Goal: Task Accomplishment & Management: Use online tool/utility

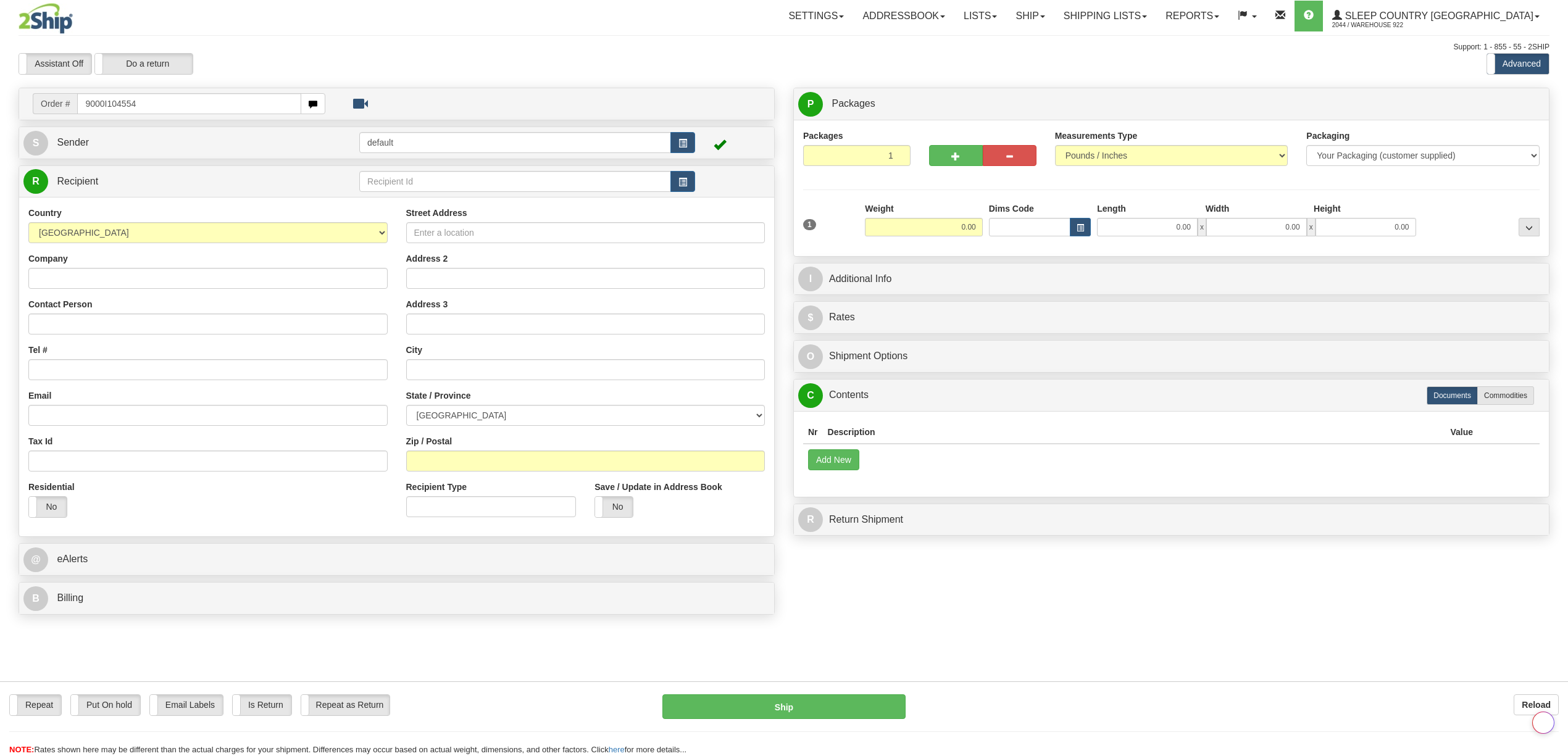
type input "9000I104554"
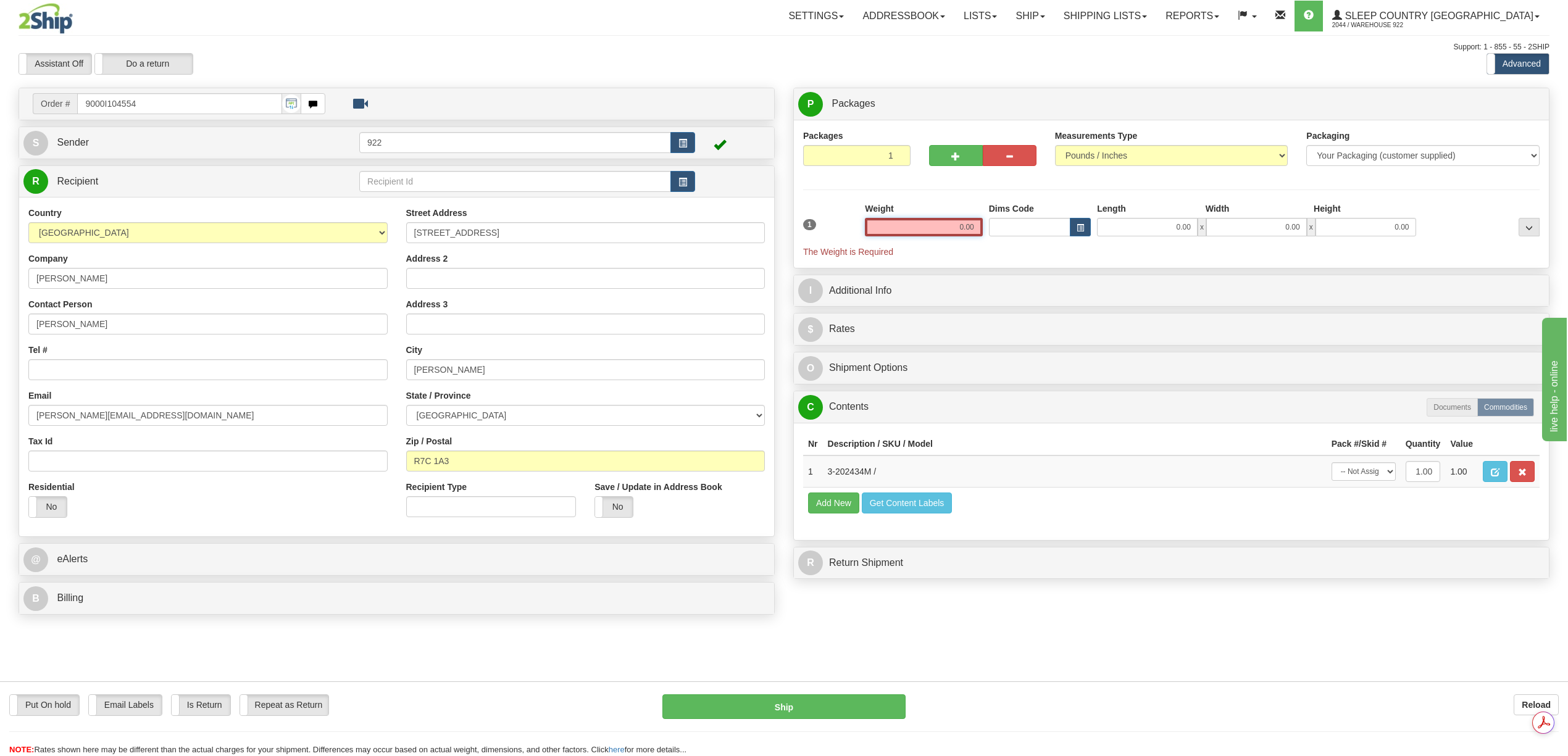
drag, startPoint x: 949, startPoint y: 226, endPoint x: 993, endPoint y: 222, distance: 44.2
click at [993, 221] on div "1 Weight 0.00 Dims Code 0.00" at bounding box center [1171, 230] width 743 height 56
click at [996, 266] on div "P Packages 1 Packages - Weight: 0.00 Lbs Shipment Level Shipm. Package Level Pa…" at bounding box center [1171, 337] width 775 height 498
type input "120.00"
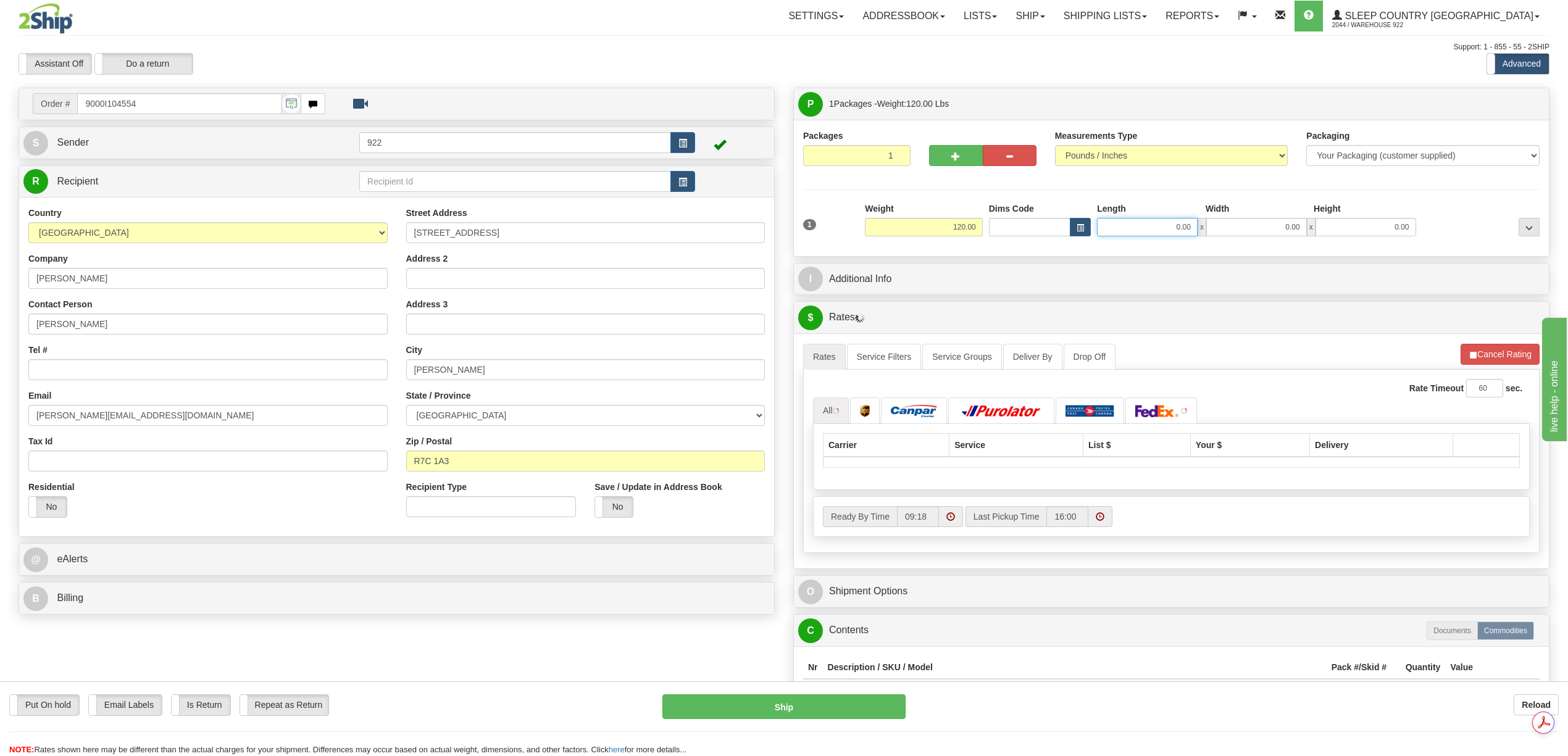
click at [1183, 221] on input "0.00" at bounding box center [1147, 227] width 101 height 19
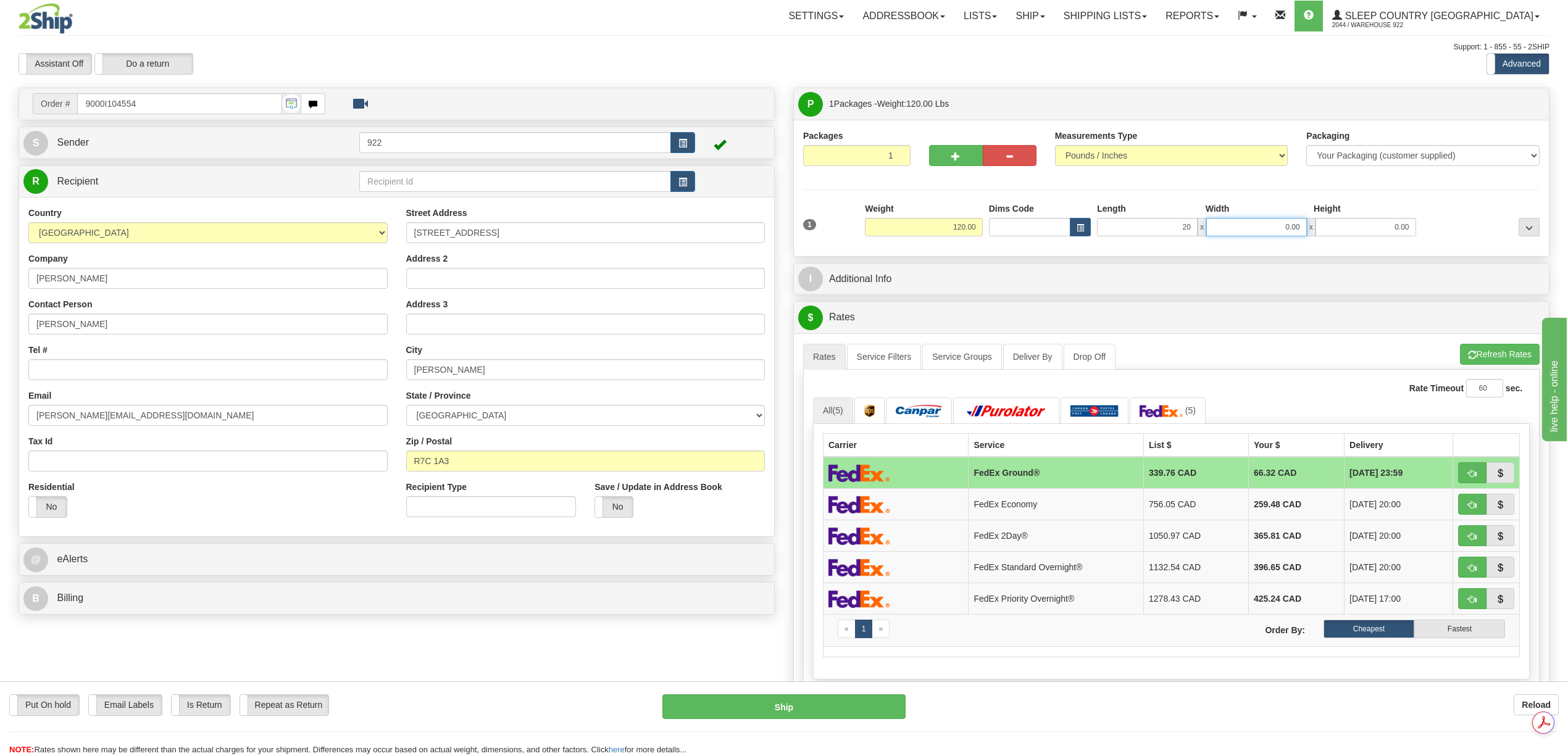
type input "20.00"
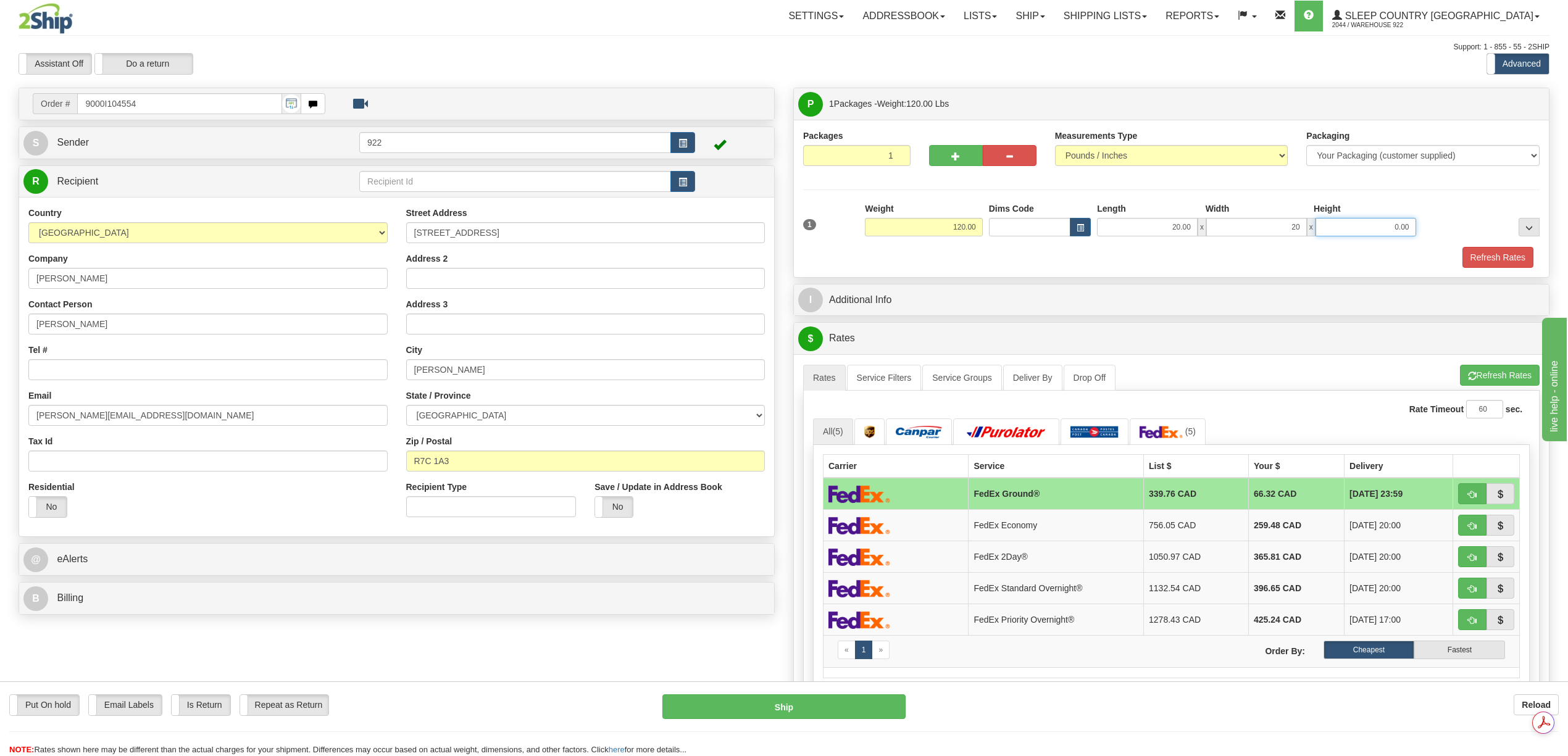
type input "20.00"
type input "40.00"
click at [1517, 253] on button "Refresh Rates" at bounding box center [1498, 257] width 71 height 21
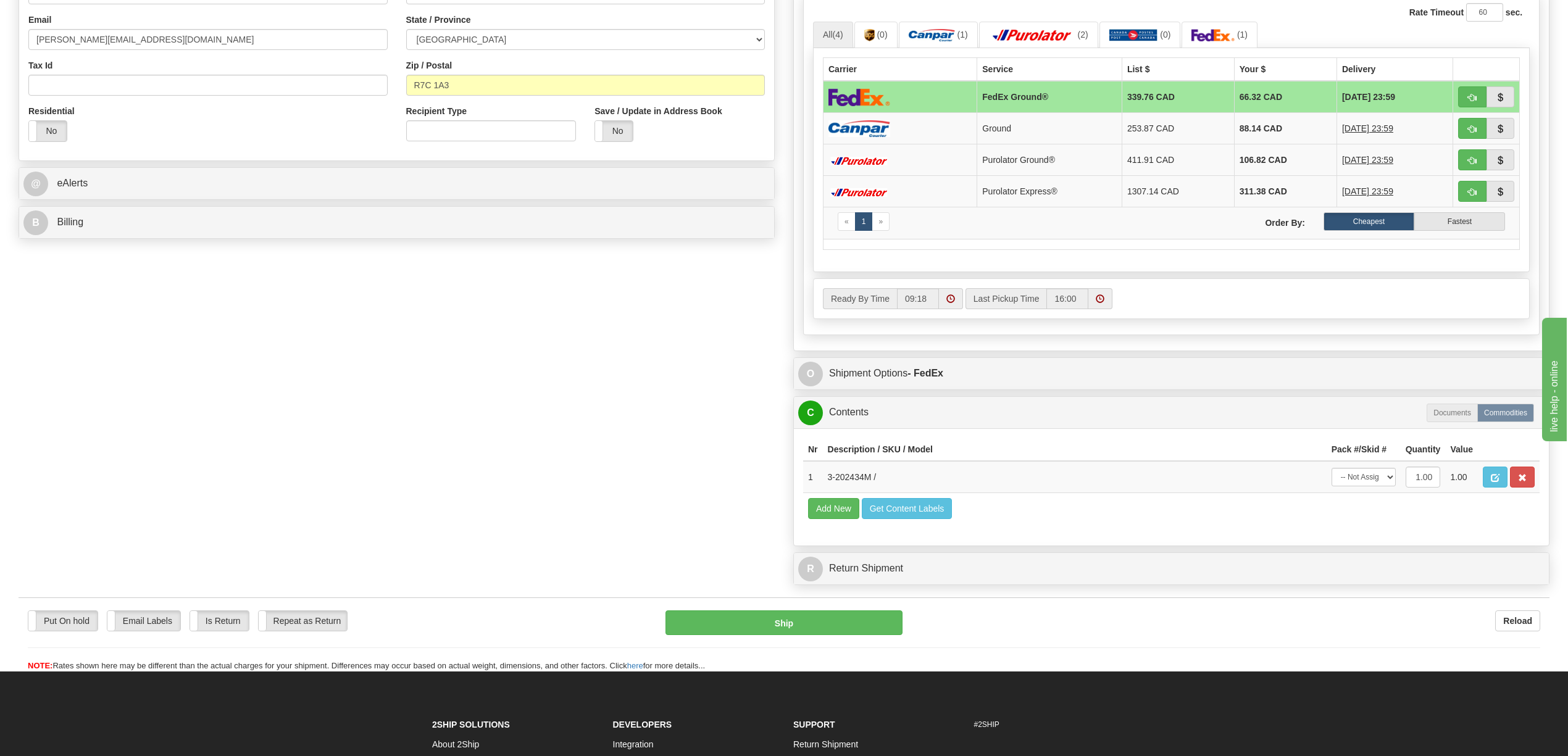
scroll to position [411, 0]
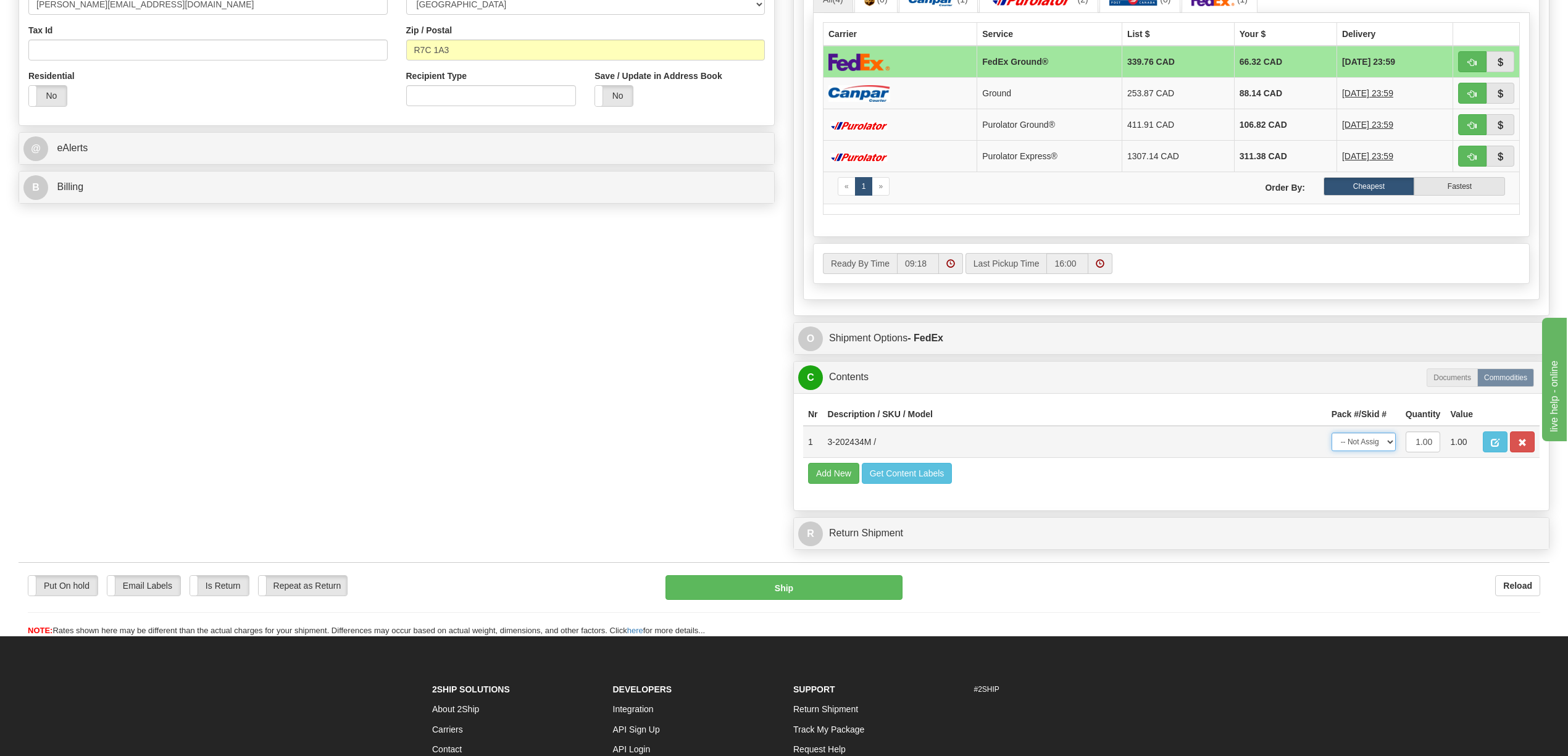
drag, startPoint x: 1383, startPoint y: 461, endPoint x: 1383, endPoint y: 468, distance: 7.0
click at [1383, 451] on select "-- Not Assigned -- Package 1" at bounding box center [1364, 442] width 64 height 19
select select "0"
click at [1332, 451] on select "-- Not Assigned -- Package 1" at bounding box center [1364, 442] width 64 height 19
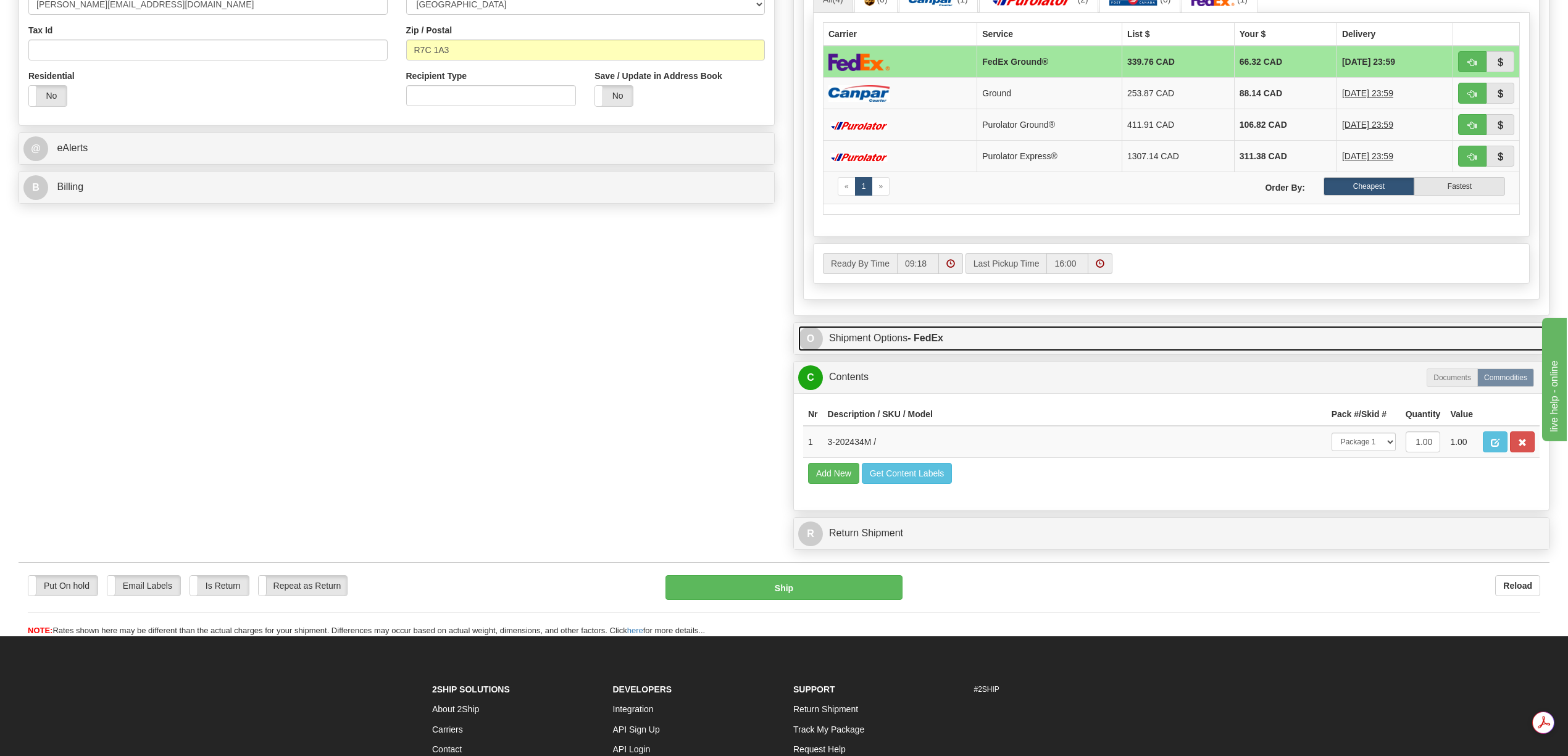
click at [887, 351] on link "O Shipment Options - FedEx" at bounding box center [1172, 338] width 746 height 25
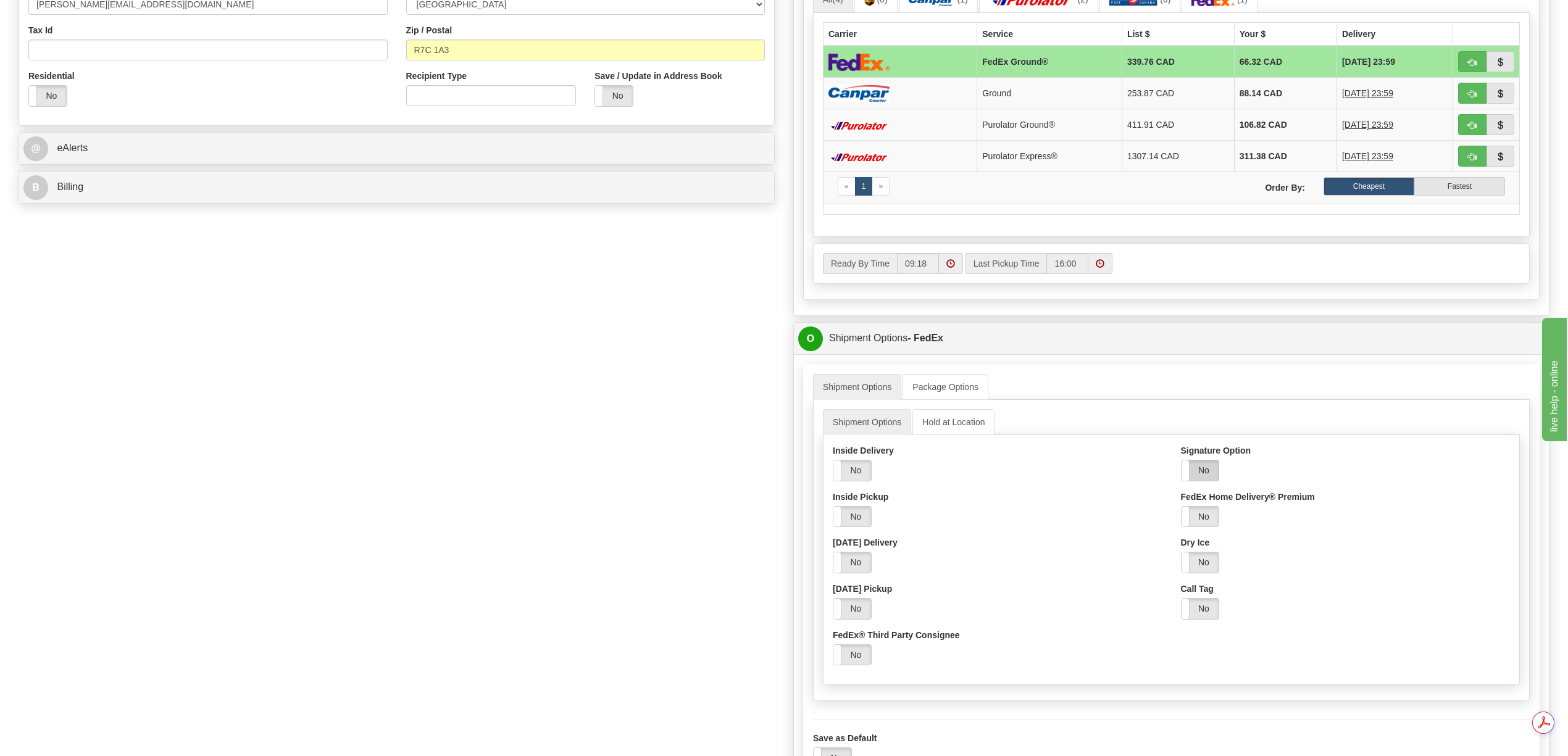
click at [1204, 481] on label "No" at bounding box center [1201, 471] width 38 height 20
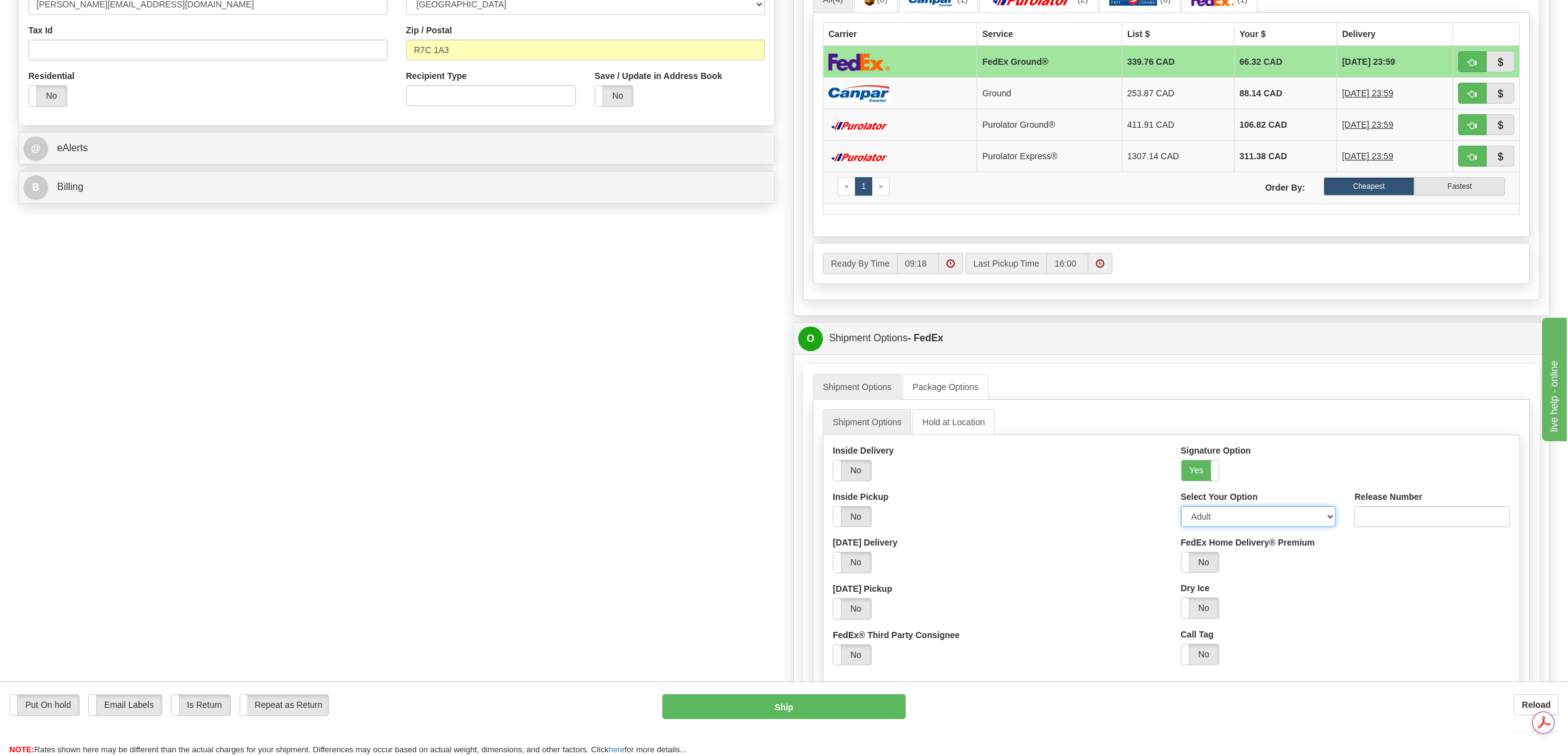
click at [1325, 524] on select "Adult Direct Indirect No Signature Required Service Default" at bounding box center [1259, 516] width 156 height 21
click at [1181, 516] on select "Adult Direct Indirect No Signature Required Service Default" at bounding box center [1259, 516] width 156 height 21
click at [1334, 527] on select "Adult Direct Indirect No Signature Required Service Default" at bounding box center [1259, 516] width 156 height 21
select select "2"
click at [1181, 516] on select "Adult Direct Indirect No Signature Required Service Default" at bounding box center [1259, 516] width 156 height 21
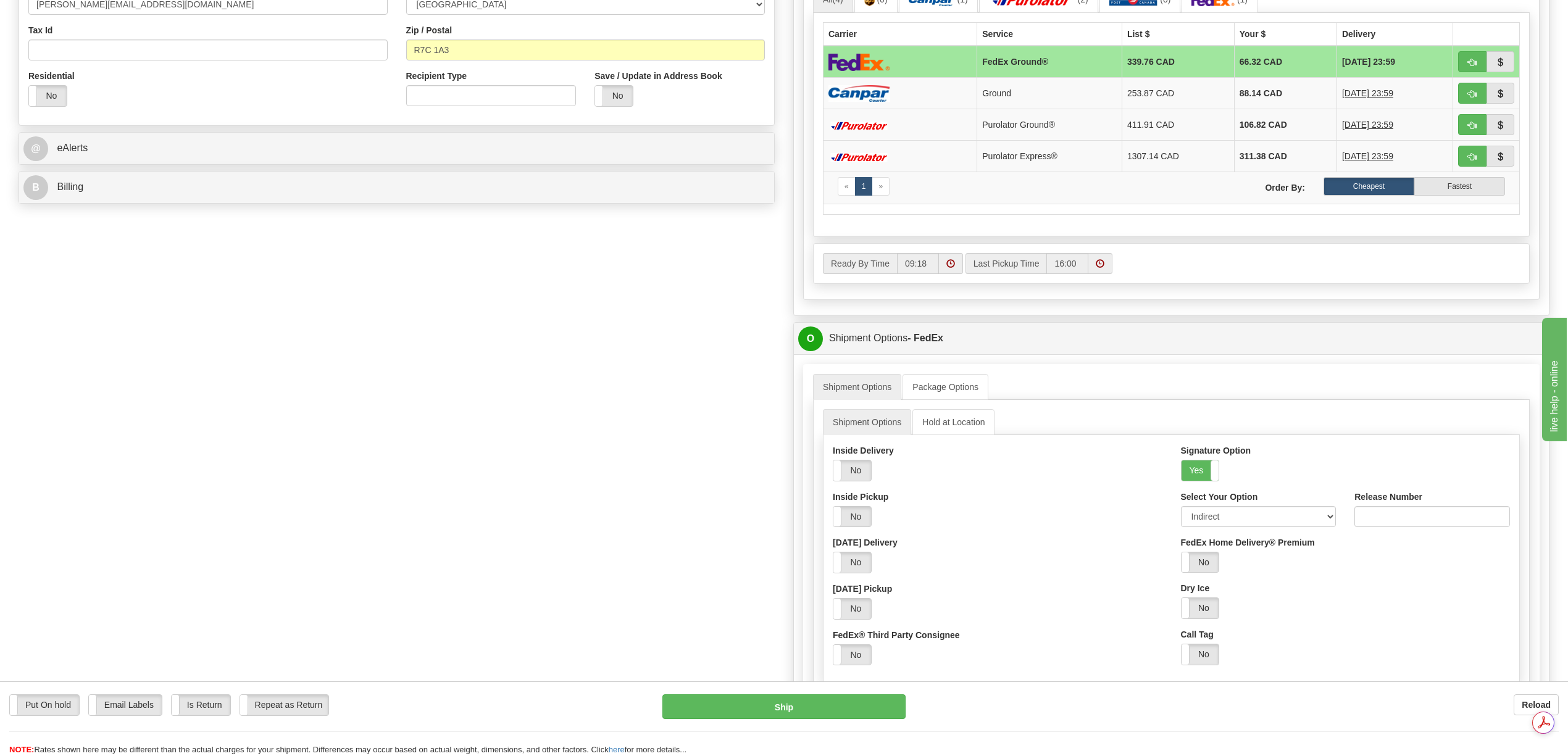
click at [1272, 400] on ul "Shipment Options Package Options" at bounding box center [1171, 387] width 717 height 26
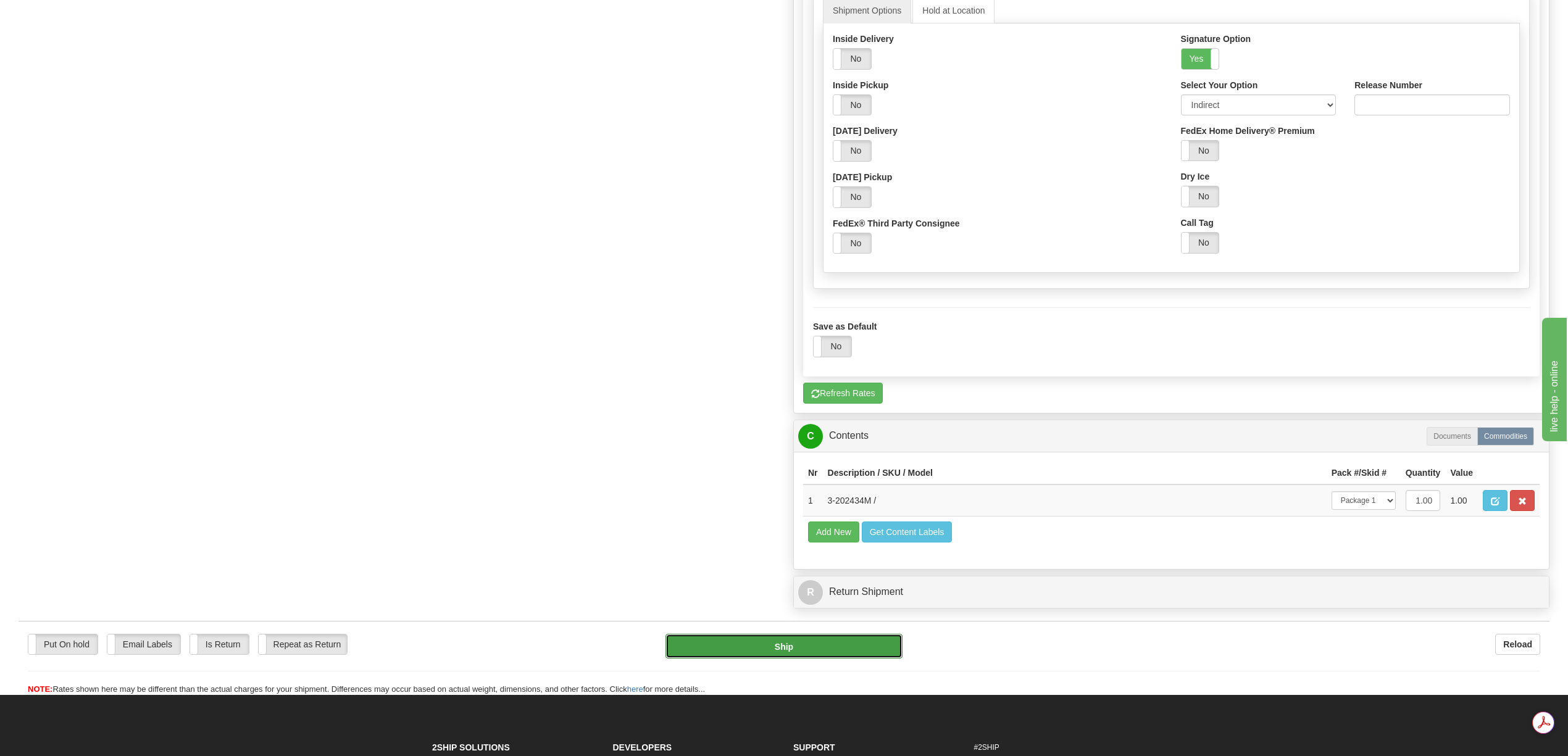
click at [875, 658] on button "Ship" at bounding box center [783, 646] width 236 height 25
type input "92"
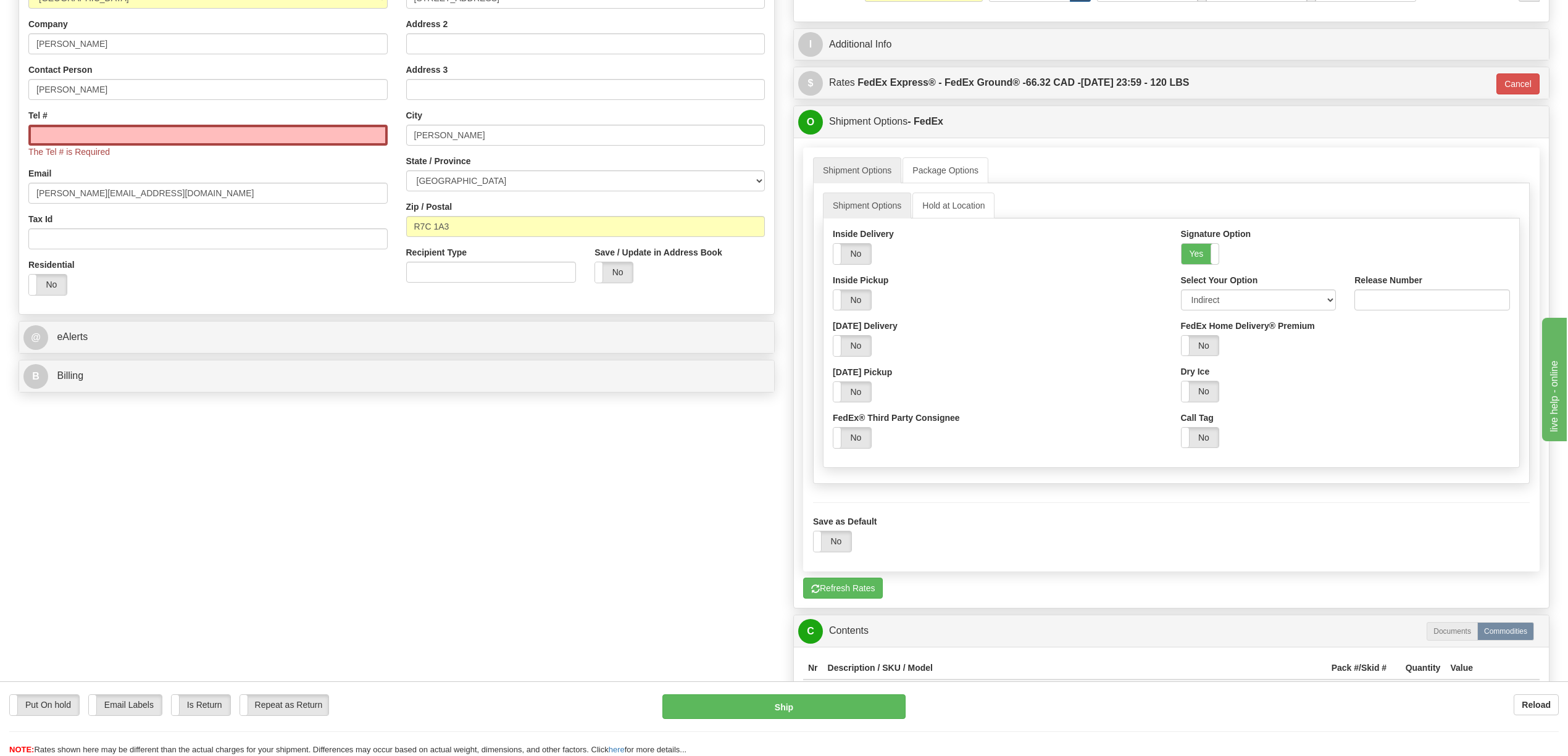
scroll to position [94, 0]
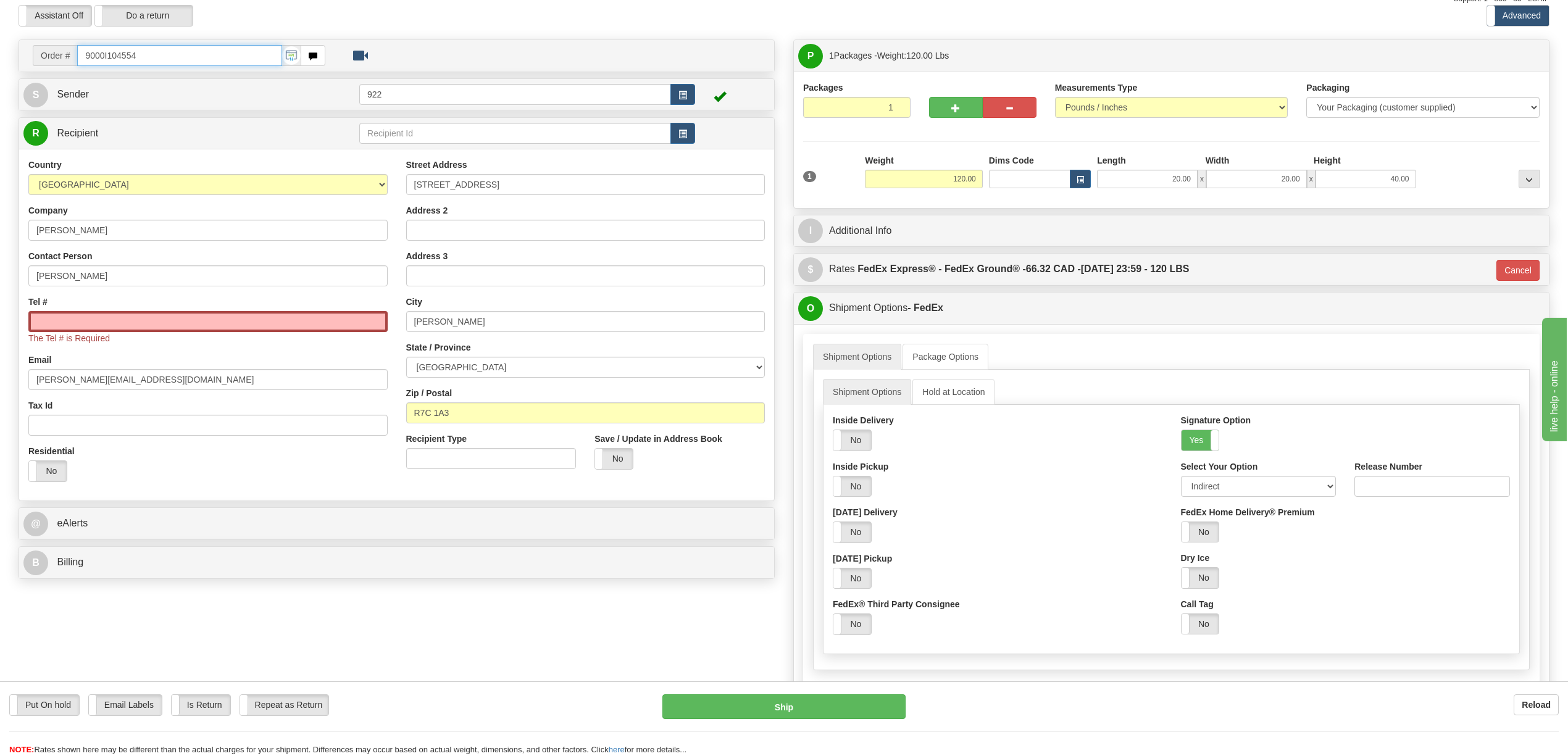
drag, startPoint x: 173, startPoint y: 7, endPoint x: 48, endPoint y: 14, distance: 125.2
click at [48, 14] on div "Toggle navigation Settings Shipping Preferences Fields Preferences New" at bounding box center [784, 505] width 1568 height 1106
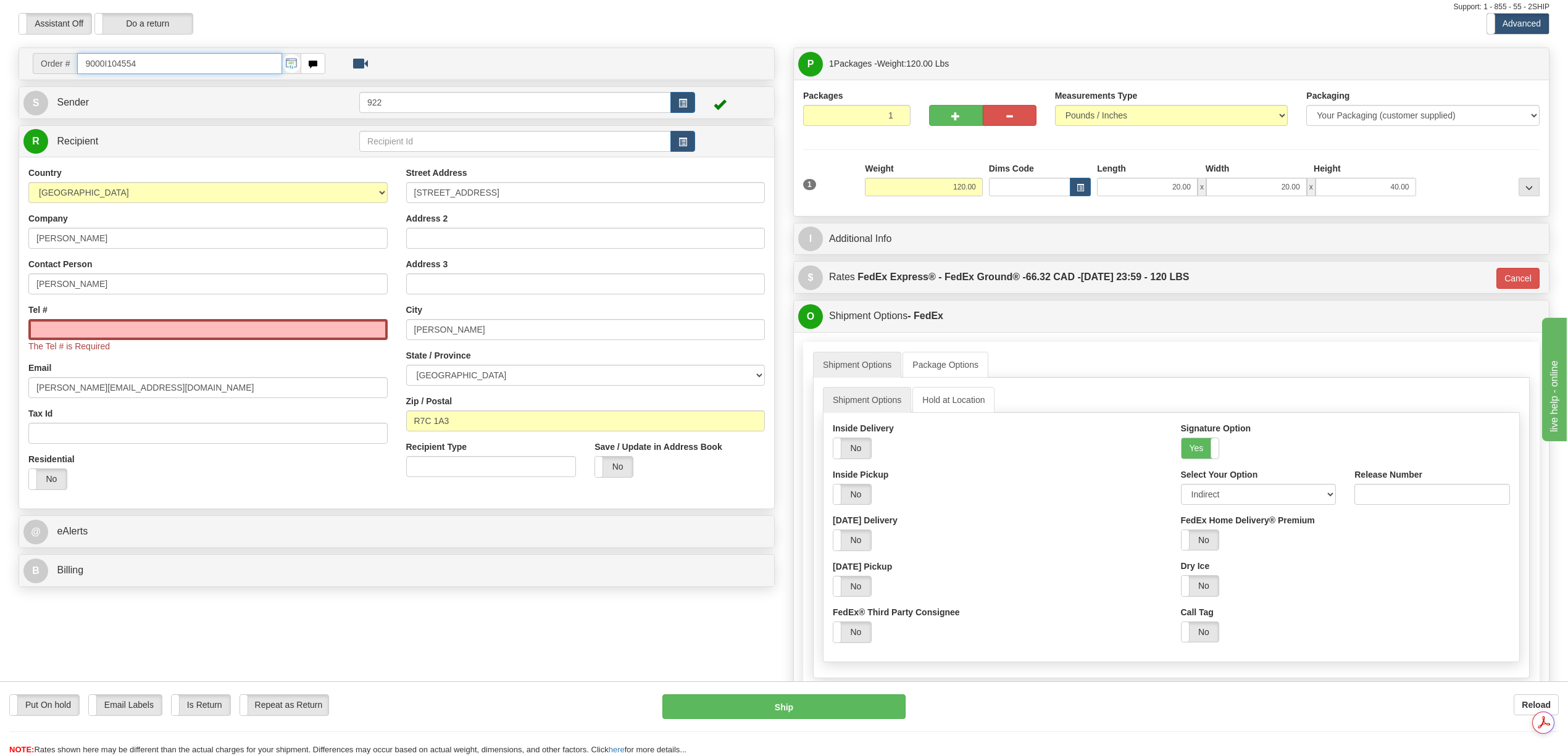
scroll to position [0, 0]
click at [99, 333] on input "Tel #" at bounding box center [208, 329] width 359 height 21
paste input "204 726-3286"
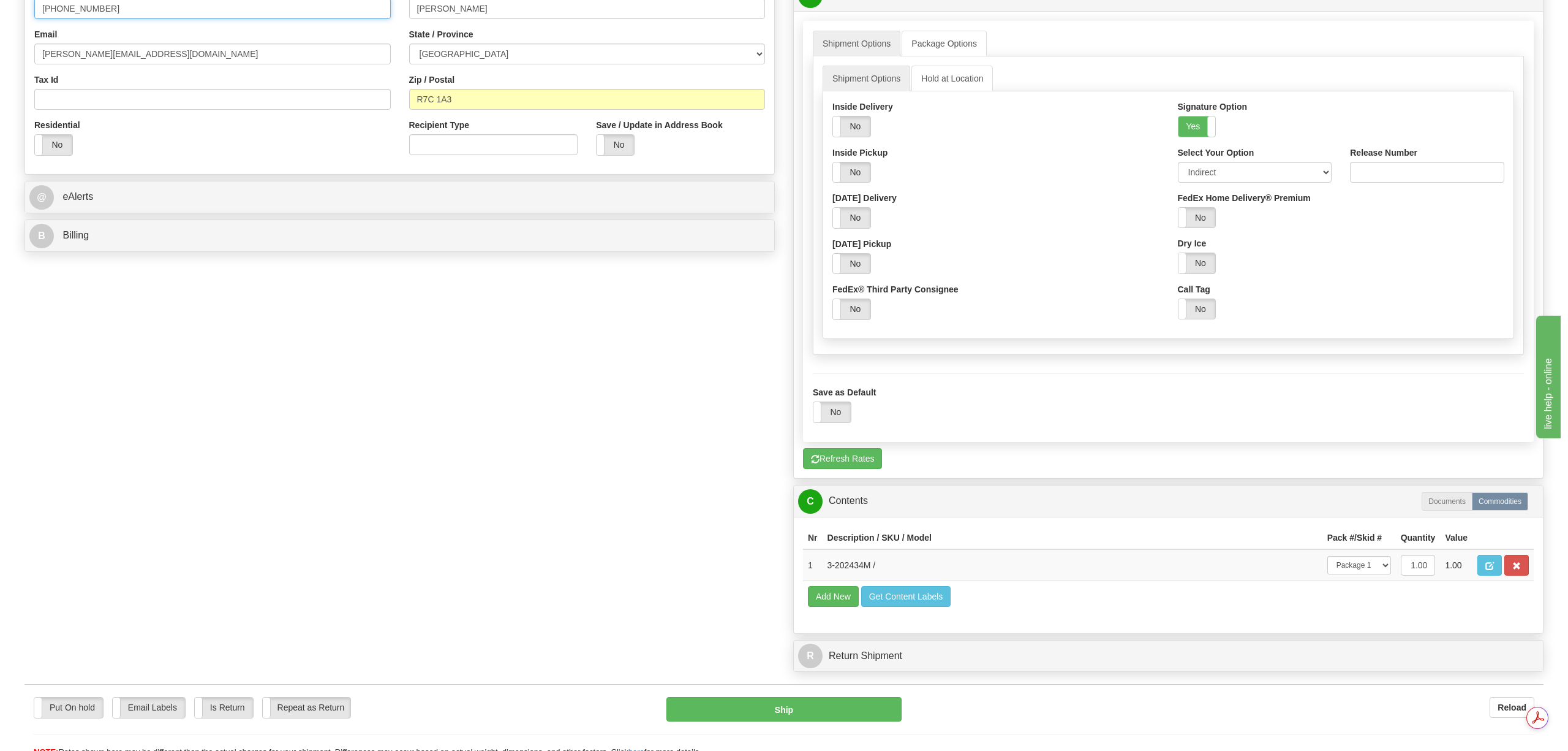
scroll to position [449, 0]
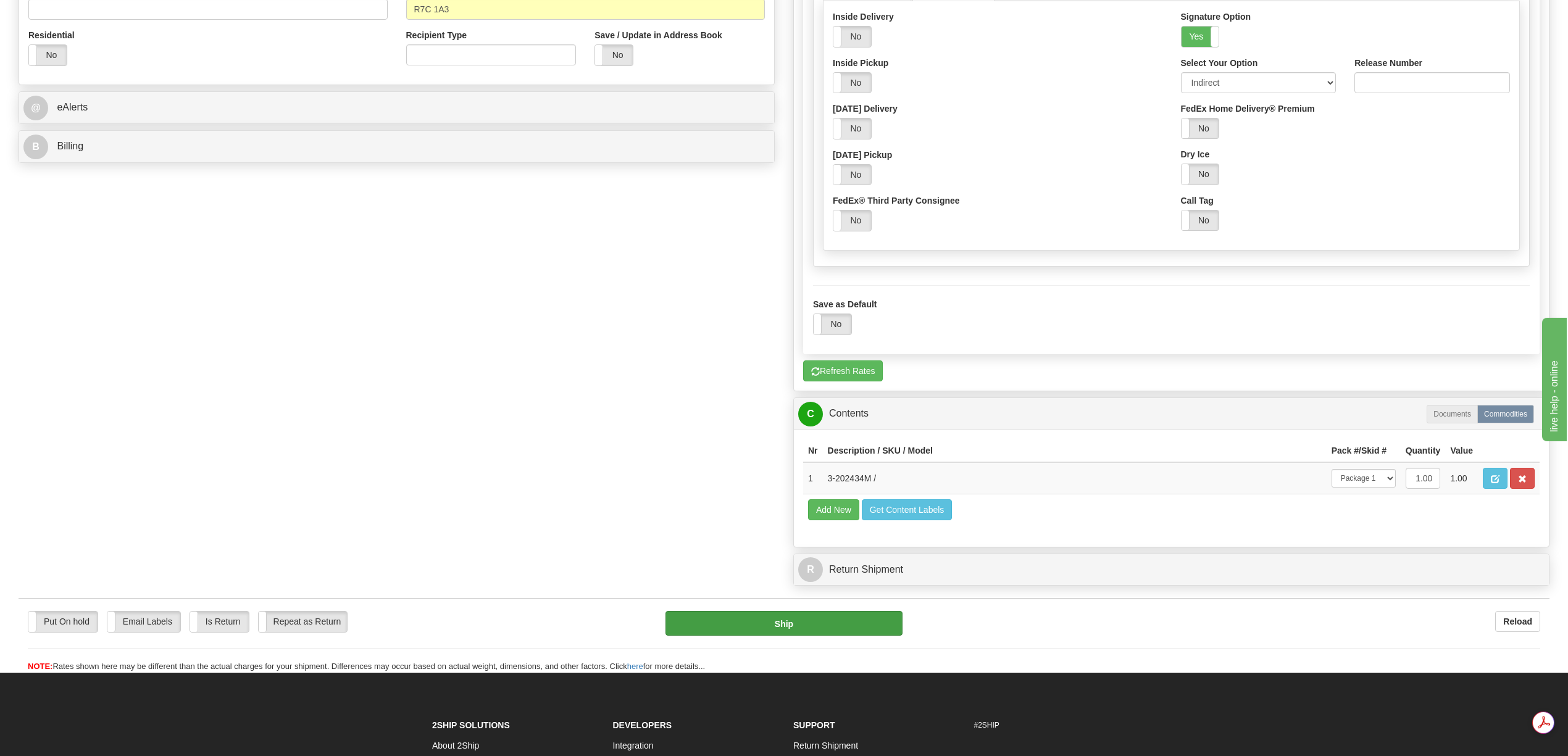
type input "204 726-3286"
click at [746, 636] on button "Ship" at bounding box center [783, 623] width 236 height 25
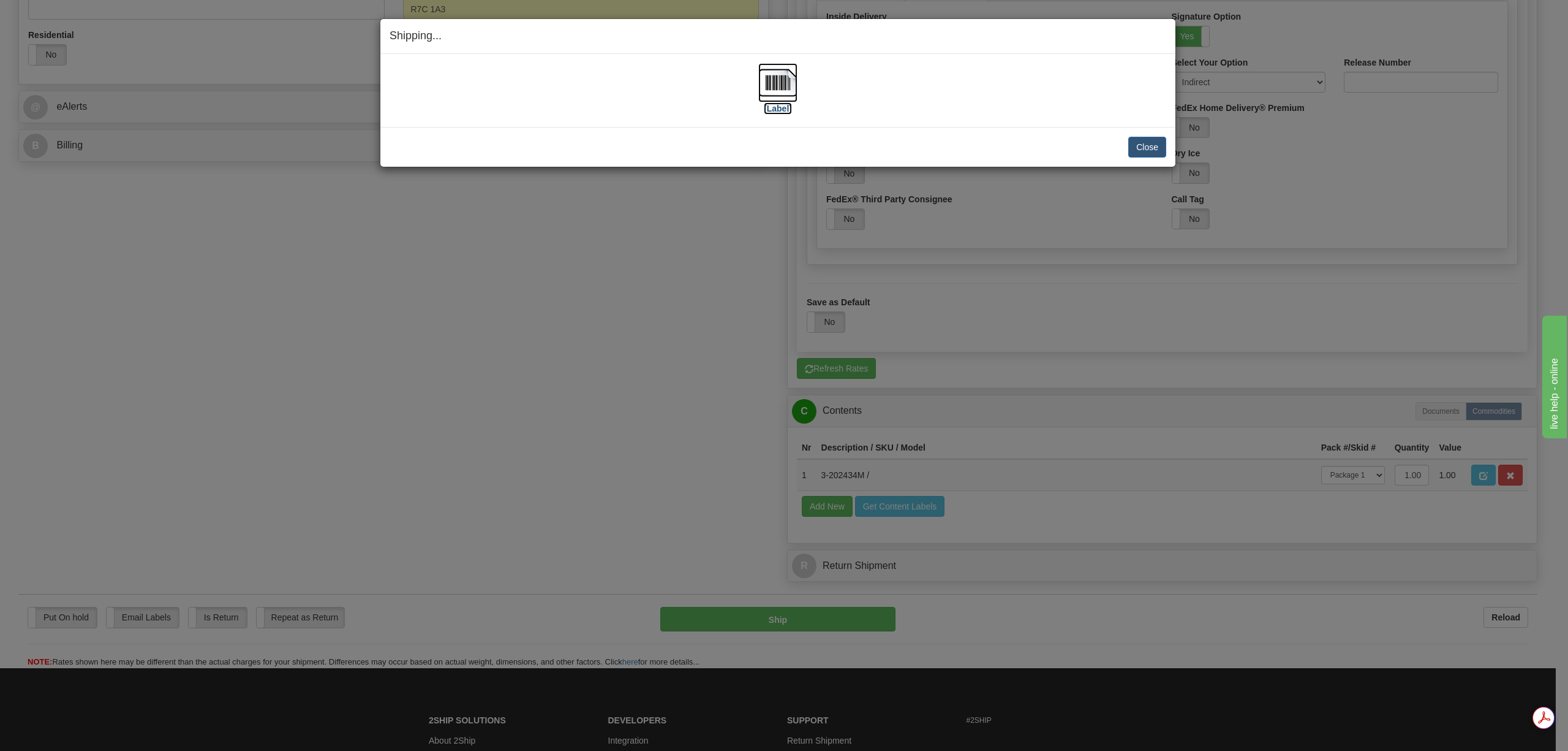
click at [780, 81] on img at bounding box center [778, 83] width 40 height 40
click at [1147, 146] on button "Close" at bounding box center [1147, 147] width 38 height 21
